Goal: Task Accomplishment & Management: Manage account settings

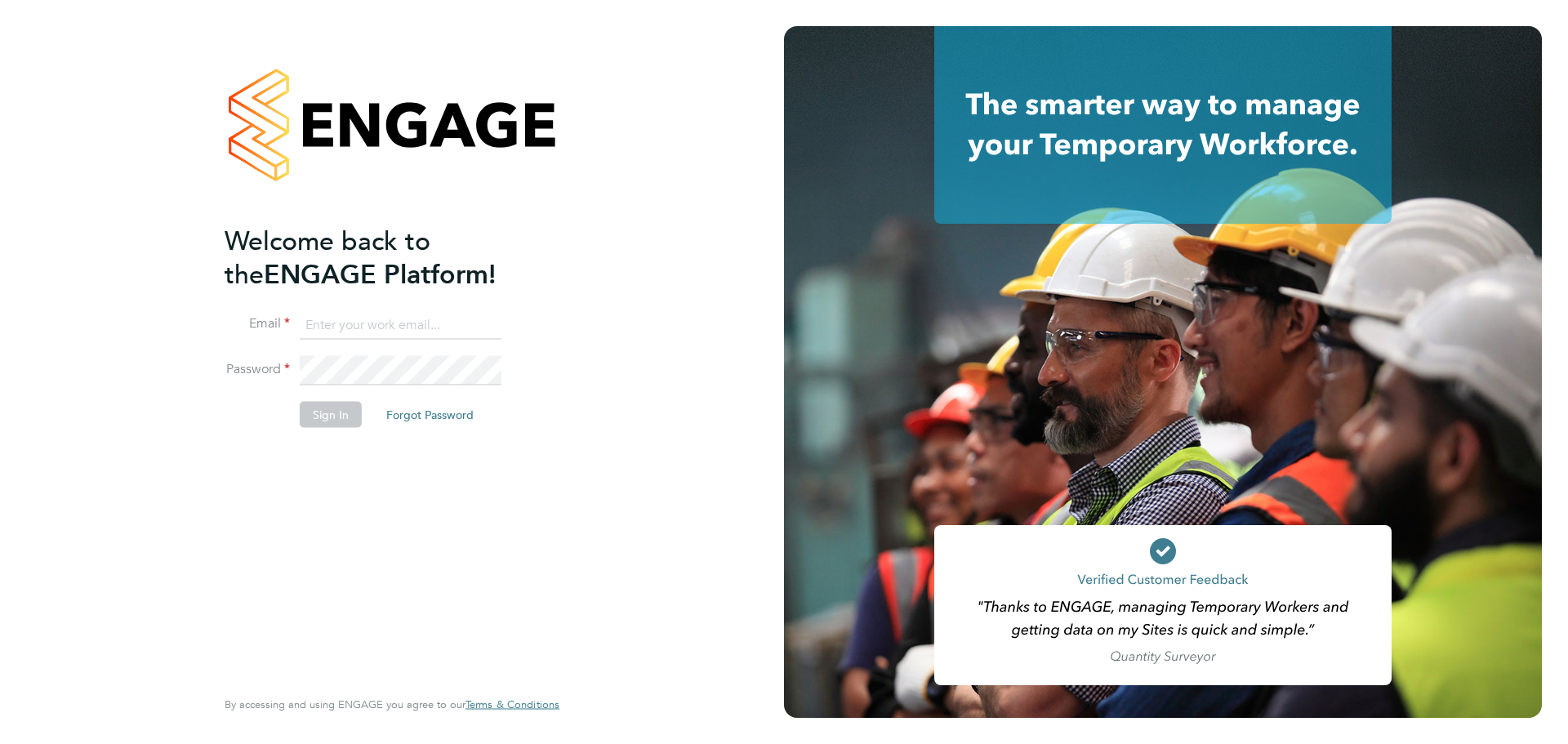
click at [329, 327] on input at bounding box center [400, 325] width 202 height 29
type input "Nicola.Merchant@wates.co.uk"
click at [350, 409] on button "Sign In" at bounding box center [331, 414] width 62 height 26
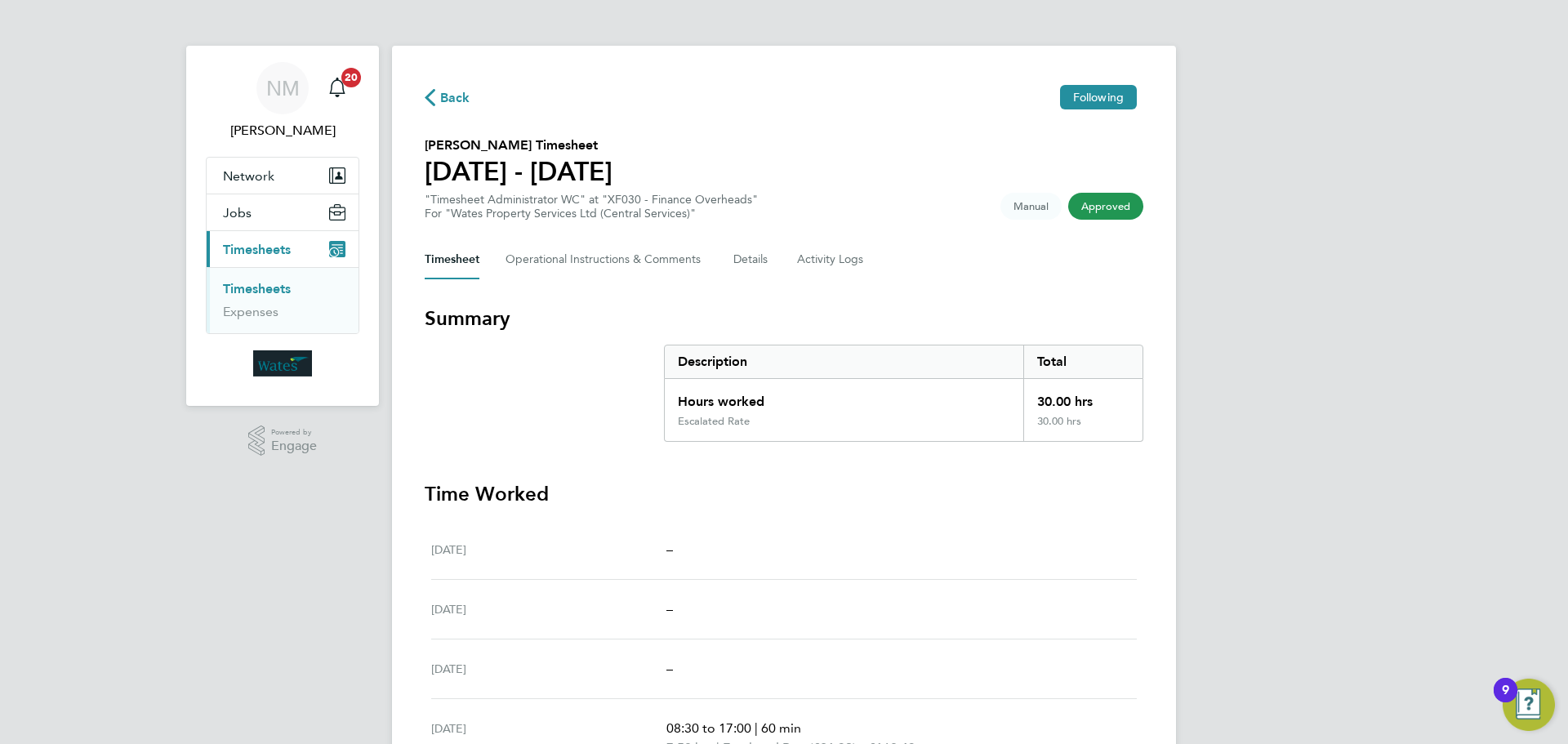
click at [283, 291] on link "Timesheets" at bounding box center [257, 288] width 68 height 16
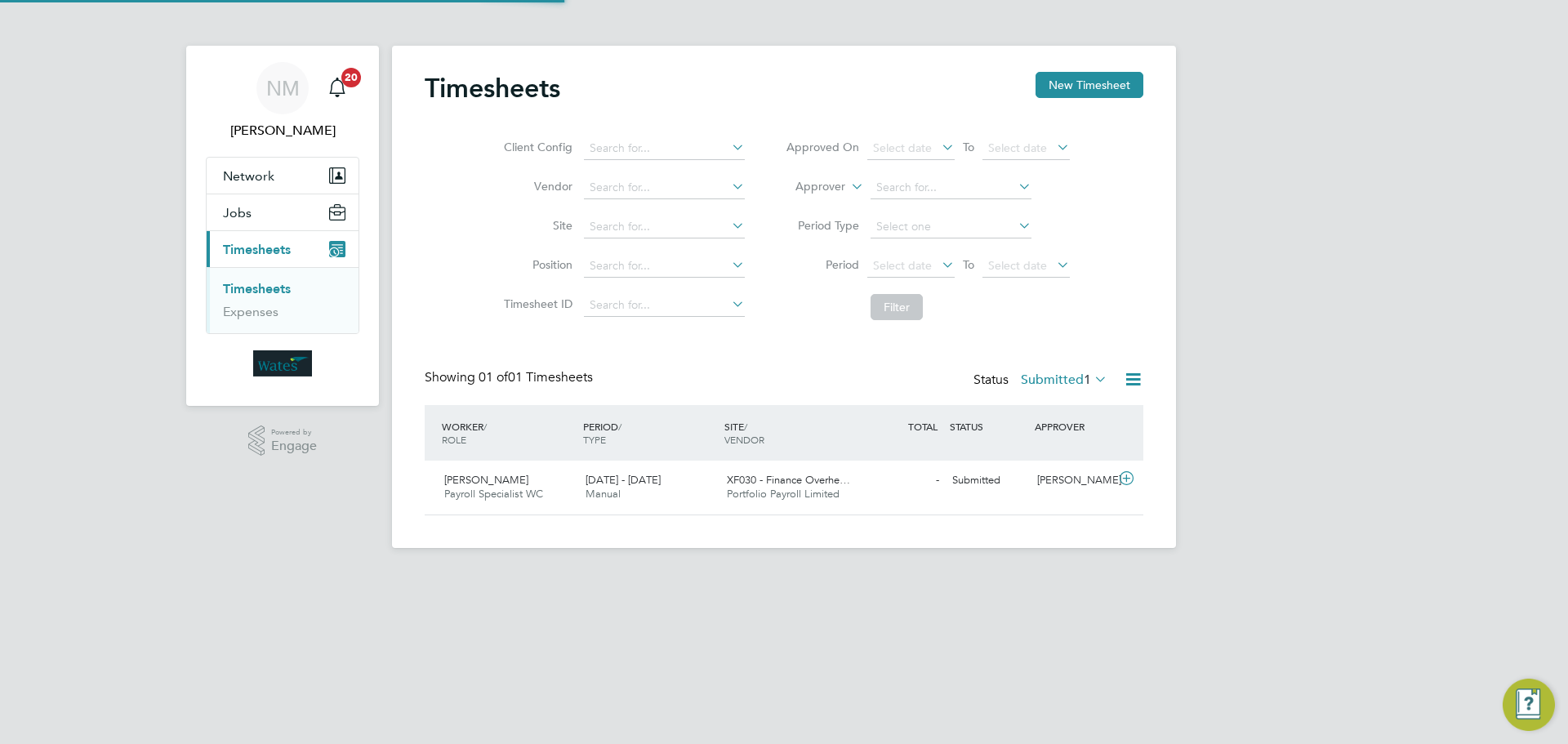
scroll to position [41, 142]
click at [587, 483] on span "[DATE] - [DATE]" at bounding box center [624, 479] width 75 height 14
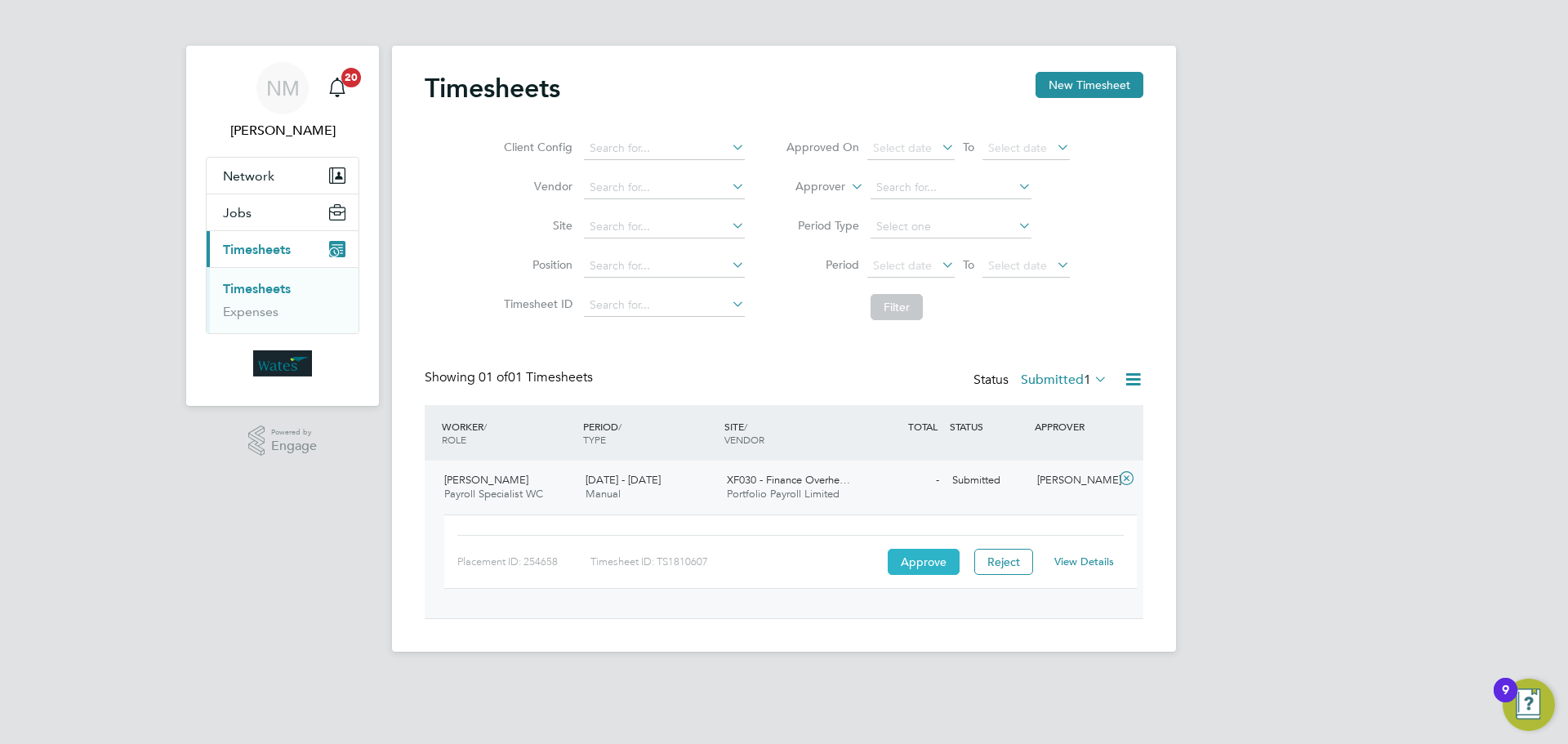
click at [928, 568] on button "Approve" at bounding box center [924, 562] width 72 height 26
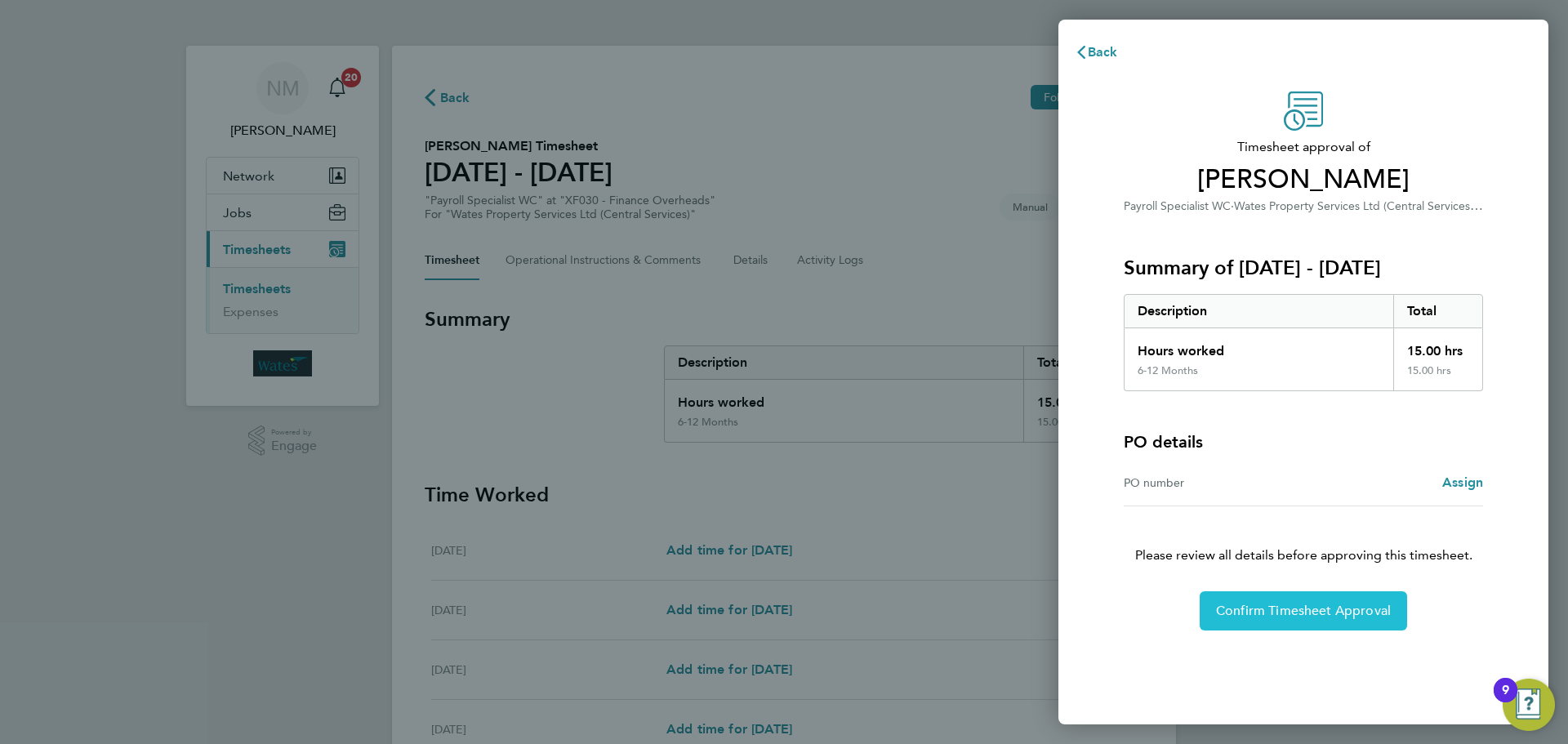
click at [1340, 617] on span "Confirm Timesheet Approval" at bounding box center [1303, 611] width 175 height 17
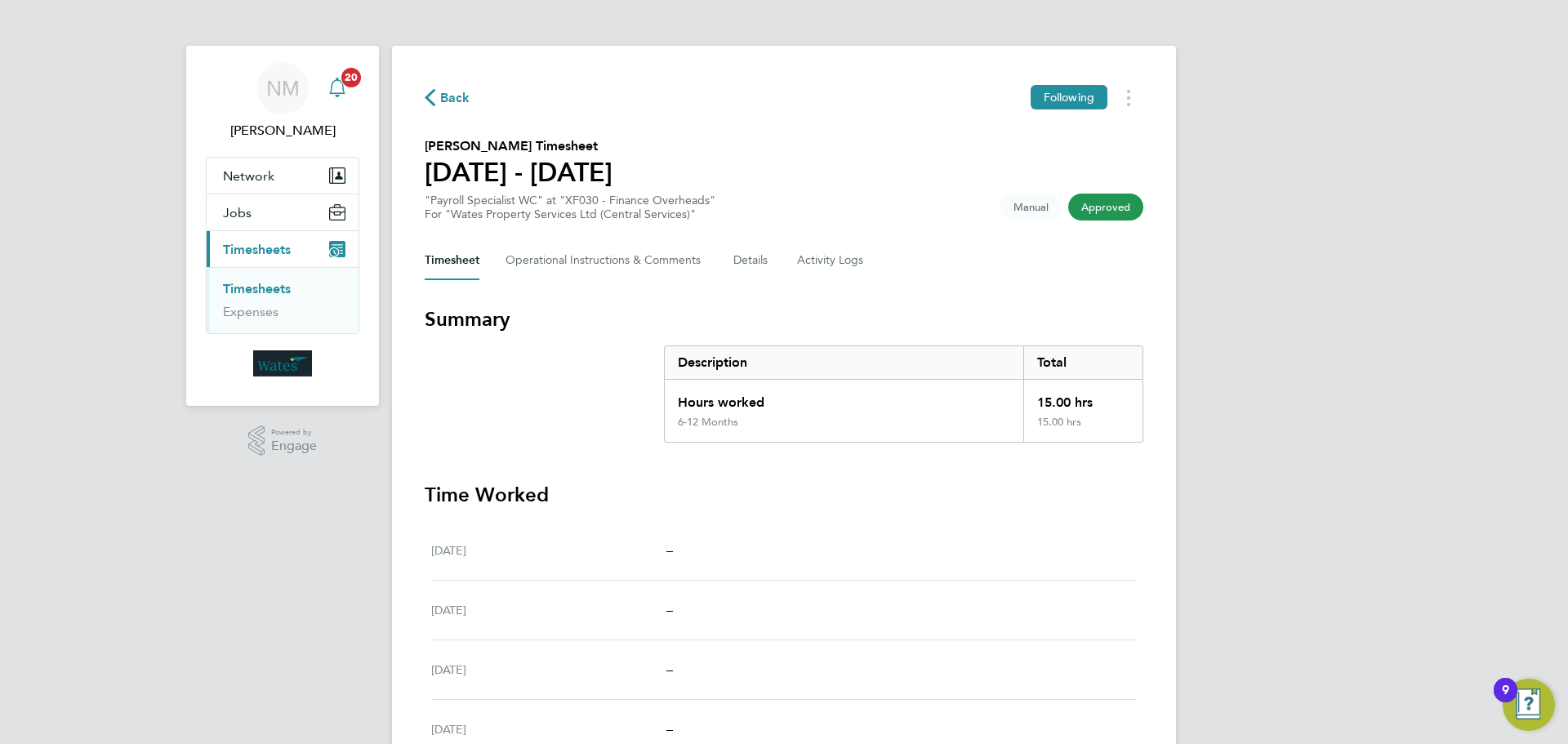
click at [335, 96] on icon "Main navigation" at bounding box center [337, 86] width 19 height 19
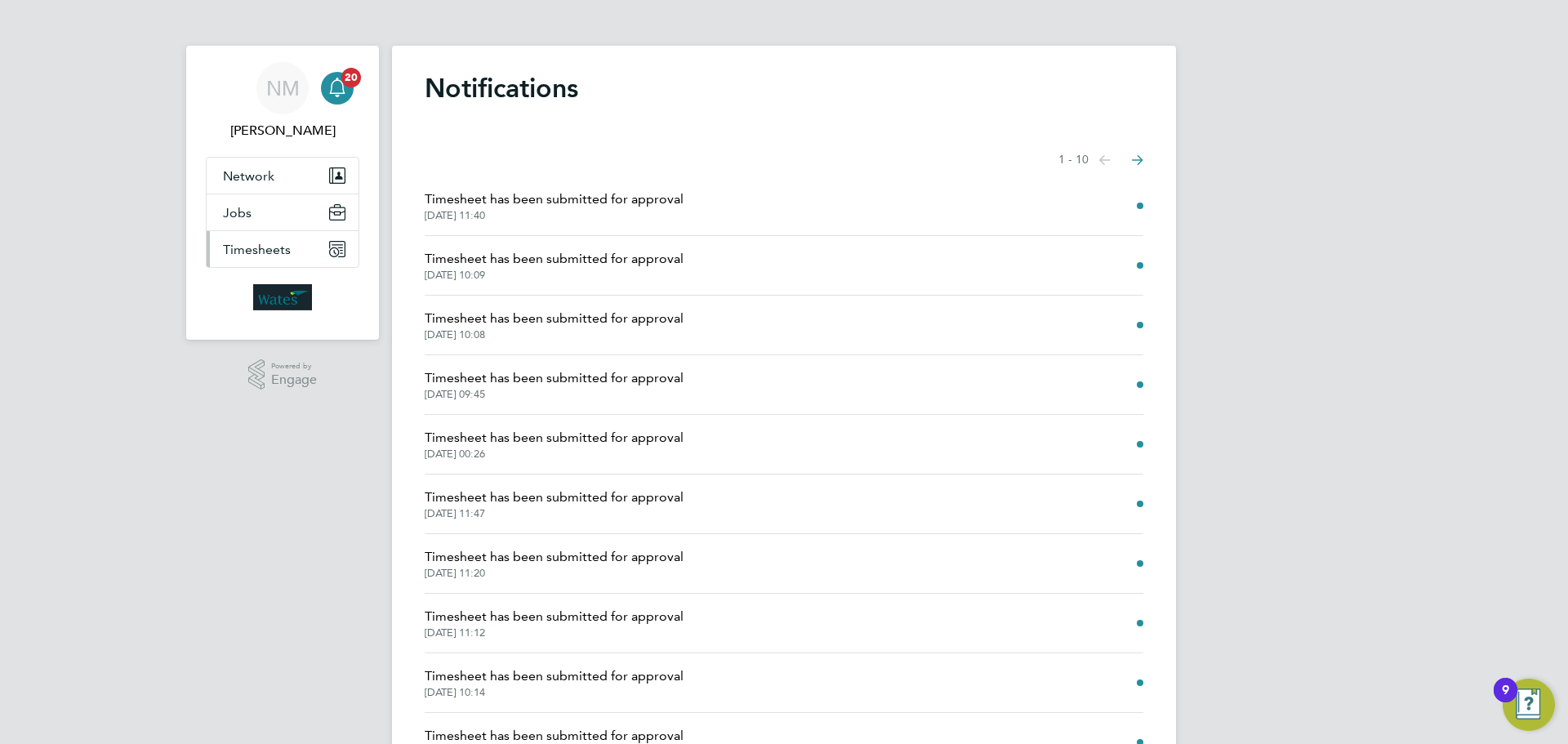
click at [253, 250] on span "Timesheets" at bounding box center [257, 249] width 68 height 16
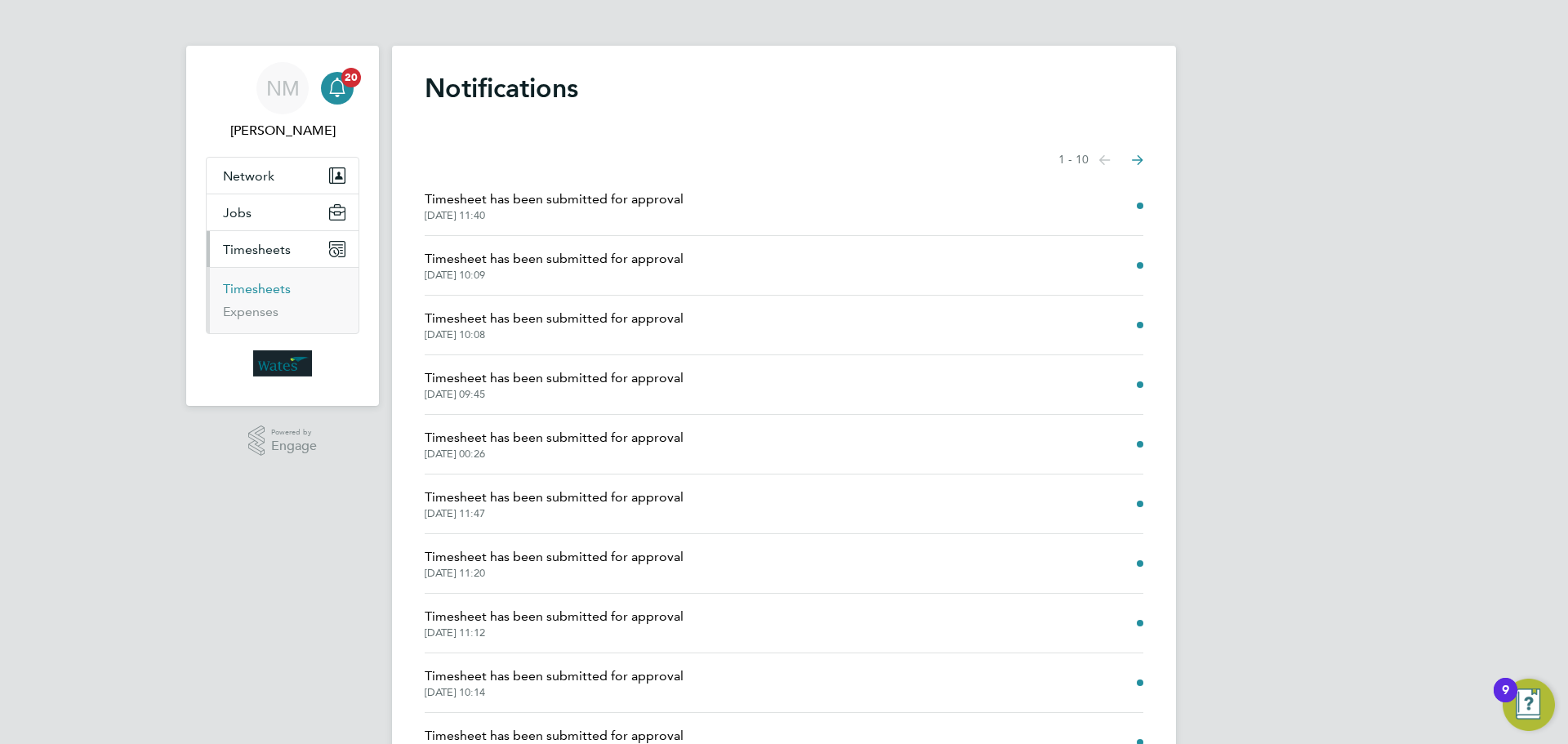
click at [258, 281] on link "Timesheets" at bounding box center [257, 288] width 68 height 16
